Goal: Task Accomplishment & Management: Manage account settings

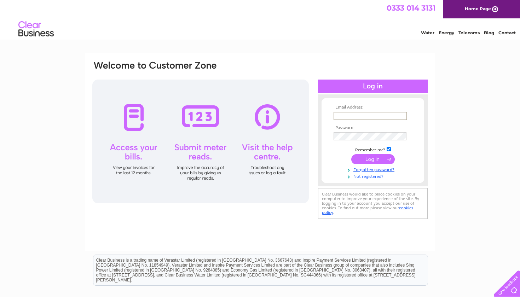
click at [374, 175] on link "Not registered?" at bounding box center [374, 176] width 80 height 7
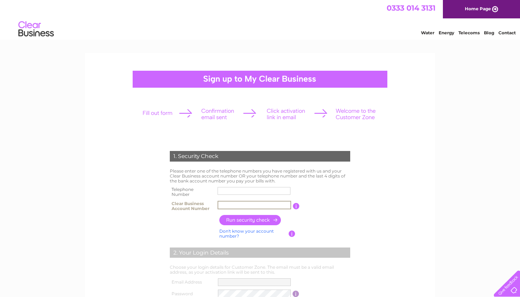
type input "b"
type input "cb2953940"
click at [256, 216] on input "button" at bounding box center [250, 220] width 62 height 10
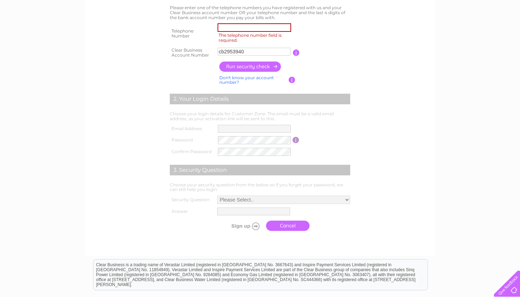
scroll to position [147, 0]
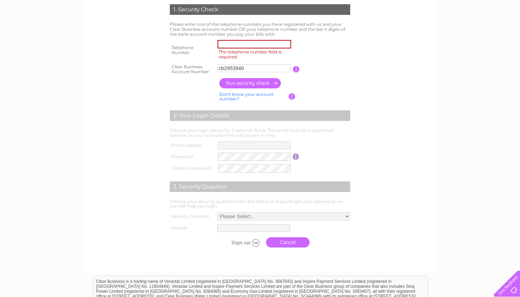
click at [223, 41] on input "The telephone number field is required." at bounding box center [255, 44] width 74 height 8
type input "01386573300"
click at [237, 79] on input "button" at bounding box center [250, 83] width 62 height 10
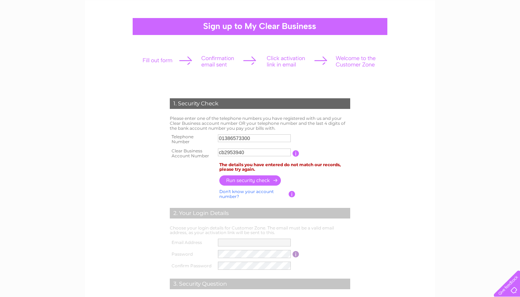
scroll to position [53, 0]
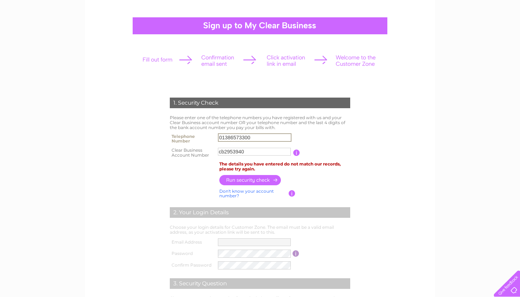
drag, startPoint x: 260, startPoint y: 138, endPoint x: 188, endPoint y: 139, distance: 72.2
click at [188, 139] on tr "Telephone Number 01386573300" at bounding box center [260, 139] width 184 height 14
type input "07706777552"
click at [232, 178] on input "button" at bounding box center [250, 180] width 62 height 10
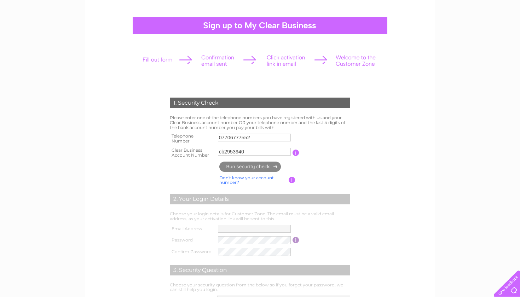
type input "**********"
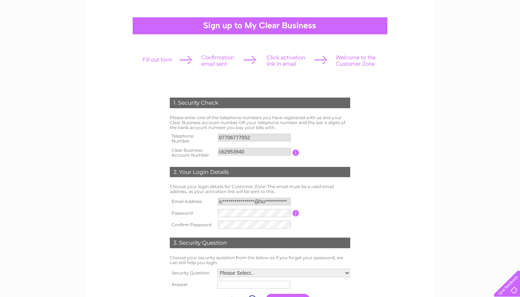
click at [229, 212] on div "1. Security Check Please enter one of the telephone numbers you have registered…" at bounding box center [260, 199] width 213 height 217
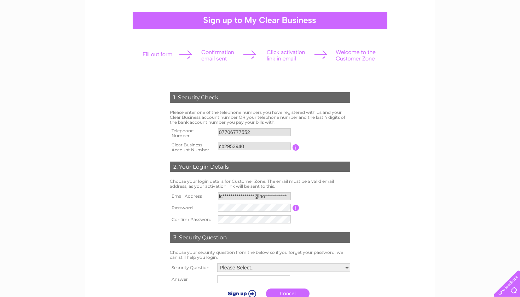
scroll to position [58, 0]
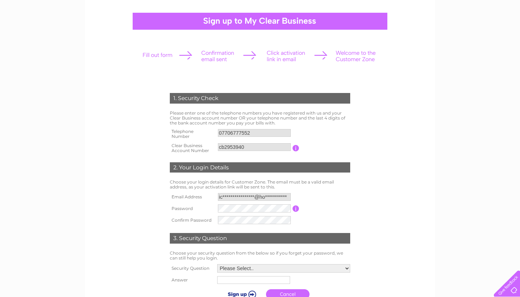
click at [298, 206] on input "button" at bounding box center [296, 209] width 7 height 6
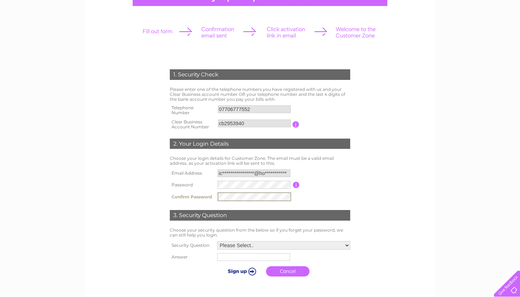
scroll to position [84, 0]
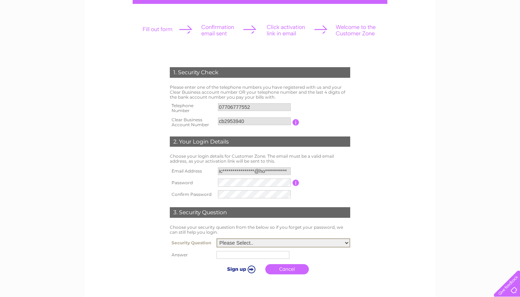
select select "4"
click at [223, 256] on input "text" at bounding box center [252, 255] width 73 height 8
type input "thames way"
click at [270, 269] on link "Cancel" at bounding box center [288, 269] width 44 height 10
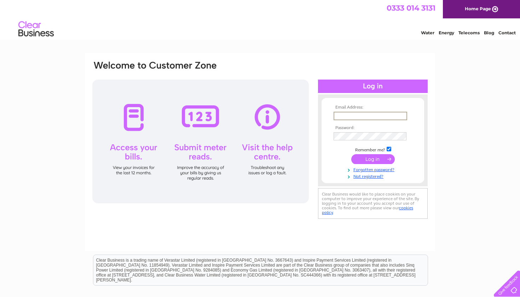
type input "**********"
click at [373, 164] on input "submit" at bounding box center [373, 159] width 44 height 10
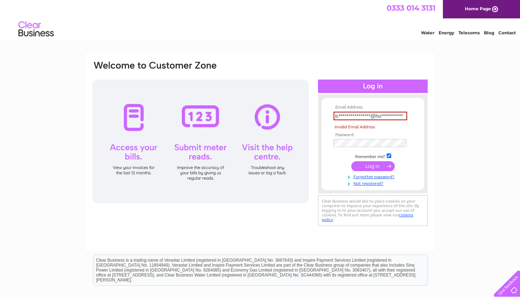
click at [367, 166] on input "submit" at bounding box center [373, 166] width 44 height 10
click at [371, 164] on input "submit" at bounding box center [373, 166] width 44 height 10
drag, startPoint x: 394, startPoint y: 115, endPoint x: 324, endPoint y: 115, distance: 70.0
click at [324, 115] on form "**********" at bounding box center [373, 145] width 103 height 81
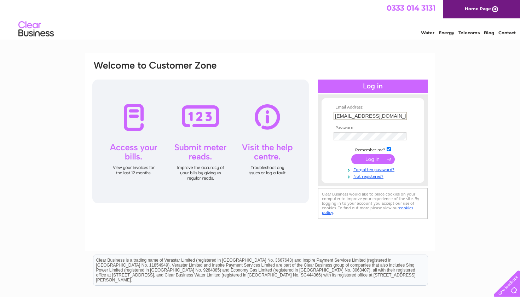
type input "[EMAIL_ADDRESS][DOMAIN_NAME]"
click at [373, 158] on input "submit" at bounding box center [373, 159] width 44 height 10
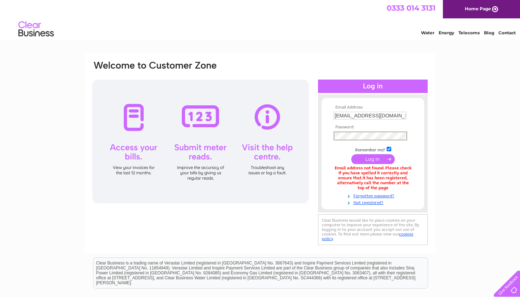
click at [373, 158] on input "submit" at bounding box center [373, 159] width 44 height 10
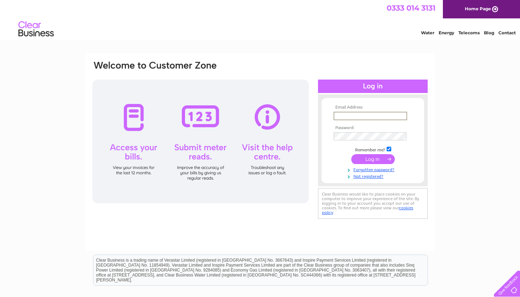
type input "**********"
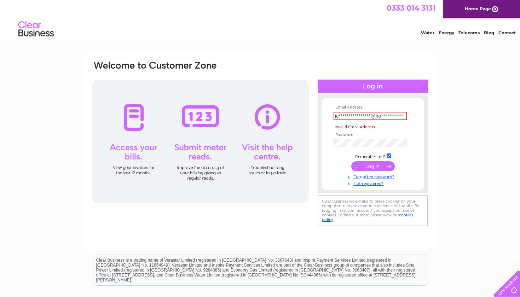
click at [372, 166] on input "submit" at bounding box center [373, 166] width 44 height 10
click at [358, 28] on div "Water Energy Telecoms Blog Contact" at bounding box center [260, 29] width 520 height 23
